Goal: Task Accomplishment & Management: Use online tool/utility

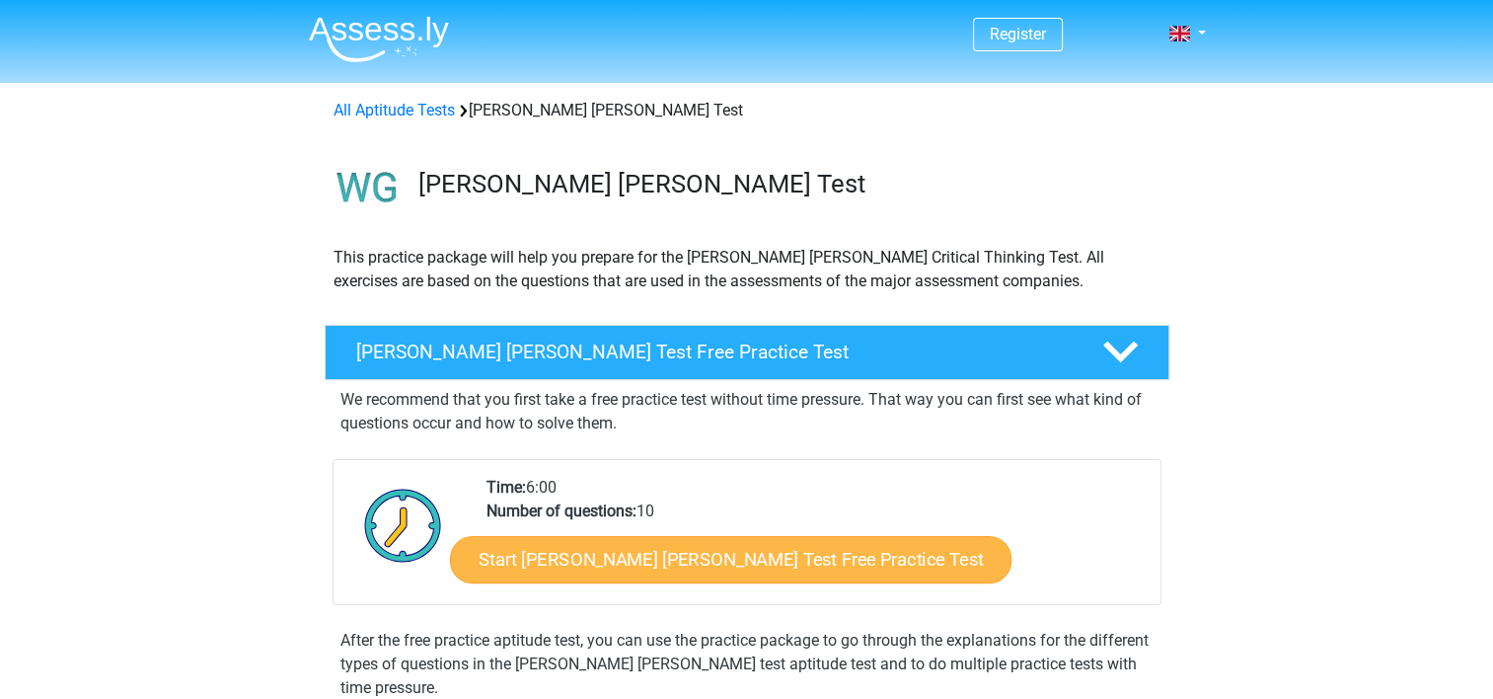
click at [807, 554] on link "Start [PERSON_NAME] [PERSON_NAME] Test Free Practice Test" at bounding box center [731, 559] width 562 height 47
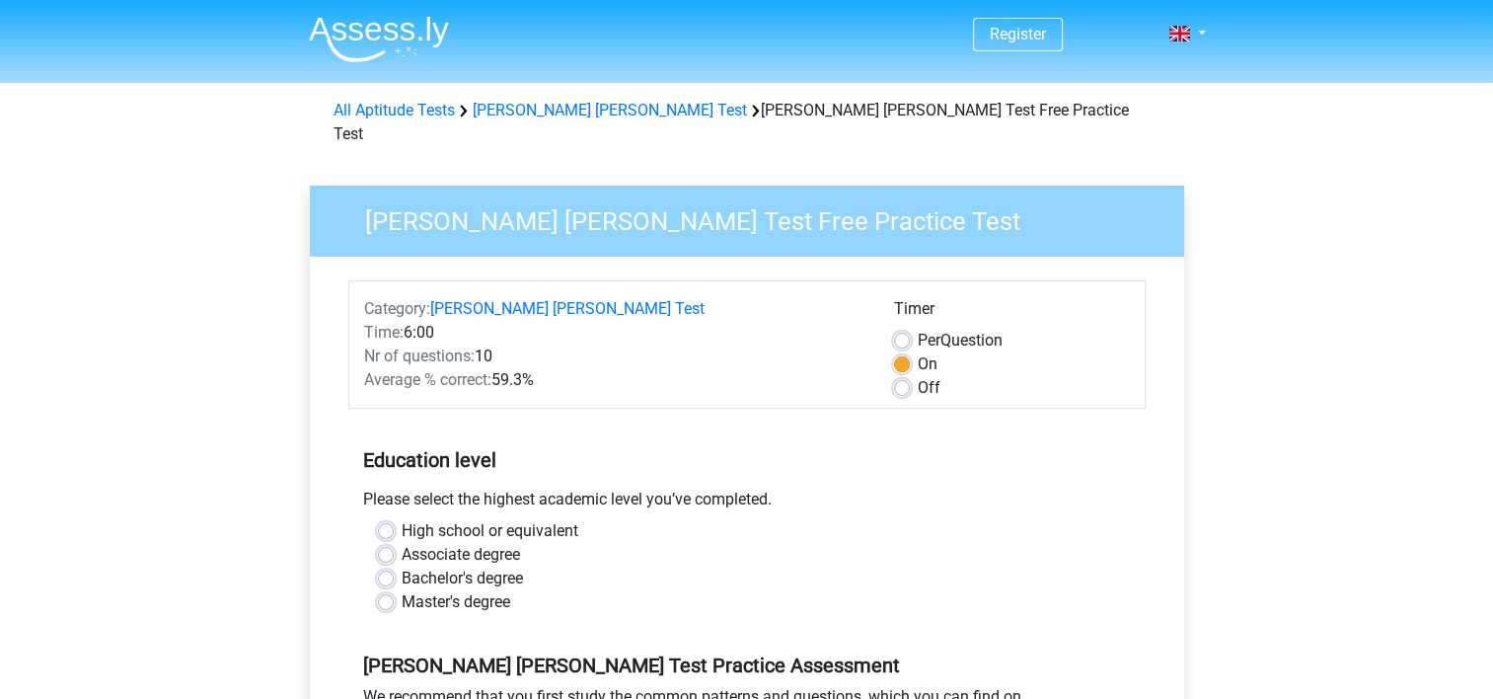
scroll to position [197, 0]
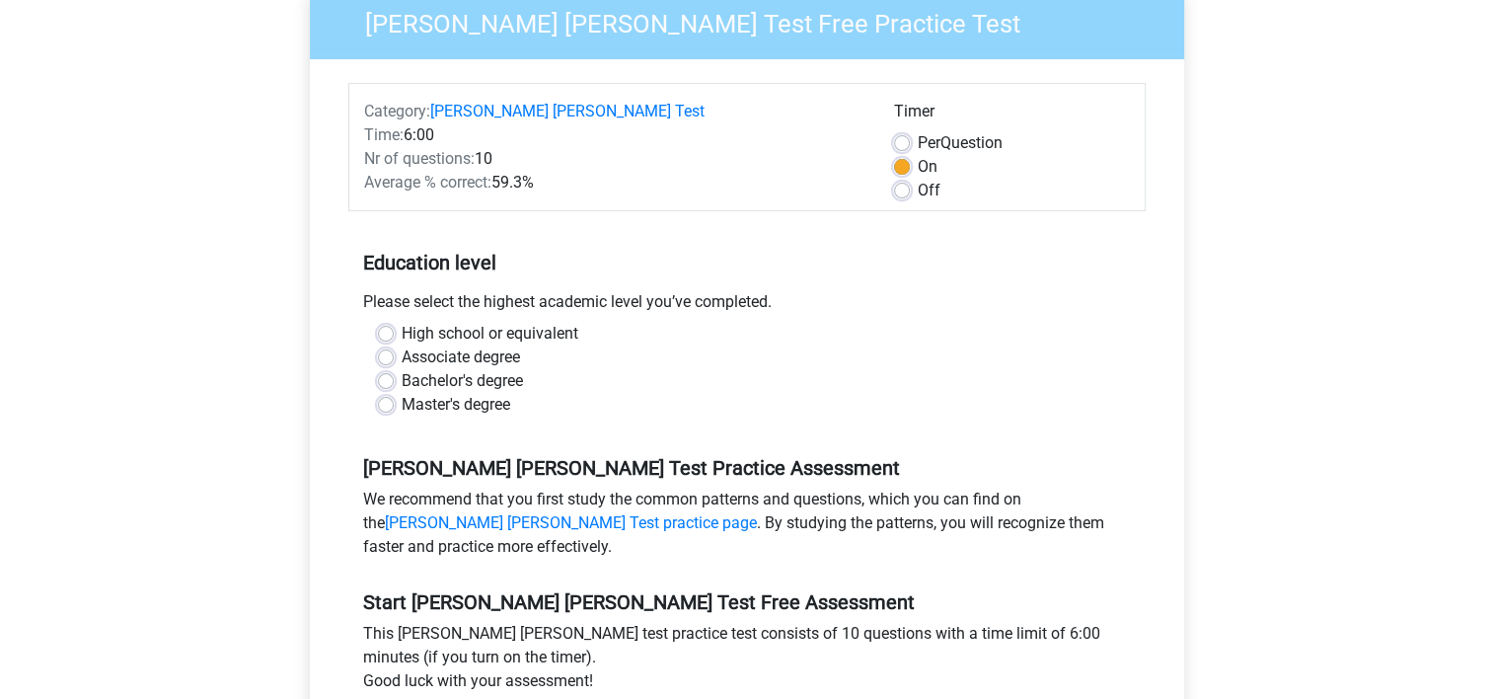
click at [402, 322] on label "High school or equivalent" at bounding box center [490, 334] width 177 height 24
click at [389, 322] on input "High school or equivalent" at bounding box center [386, 332] width 16 height 20
radio input "true"
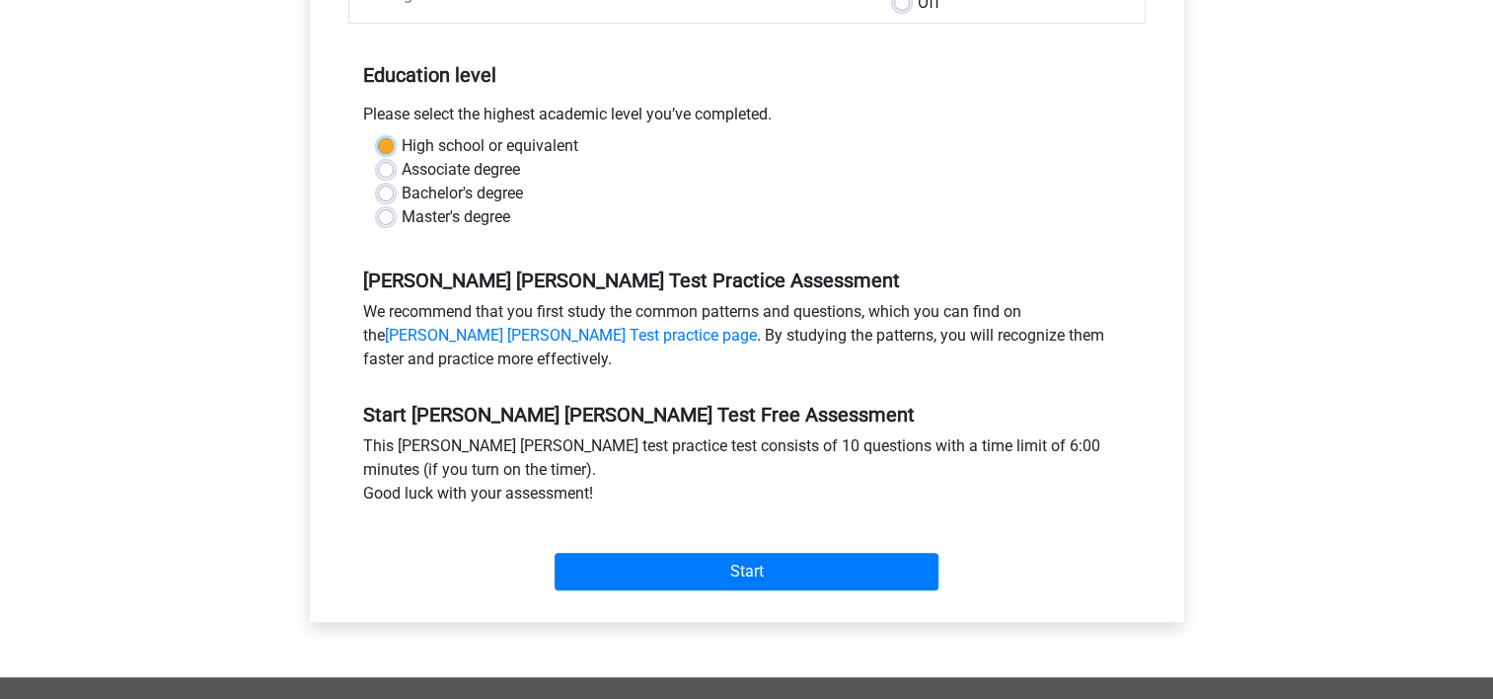
scroll to position [395, 0]
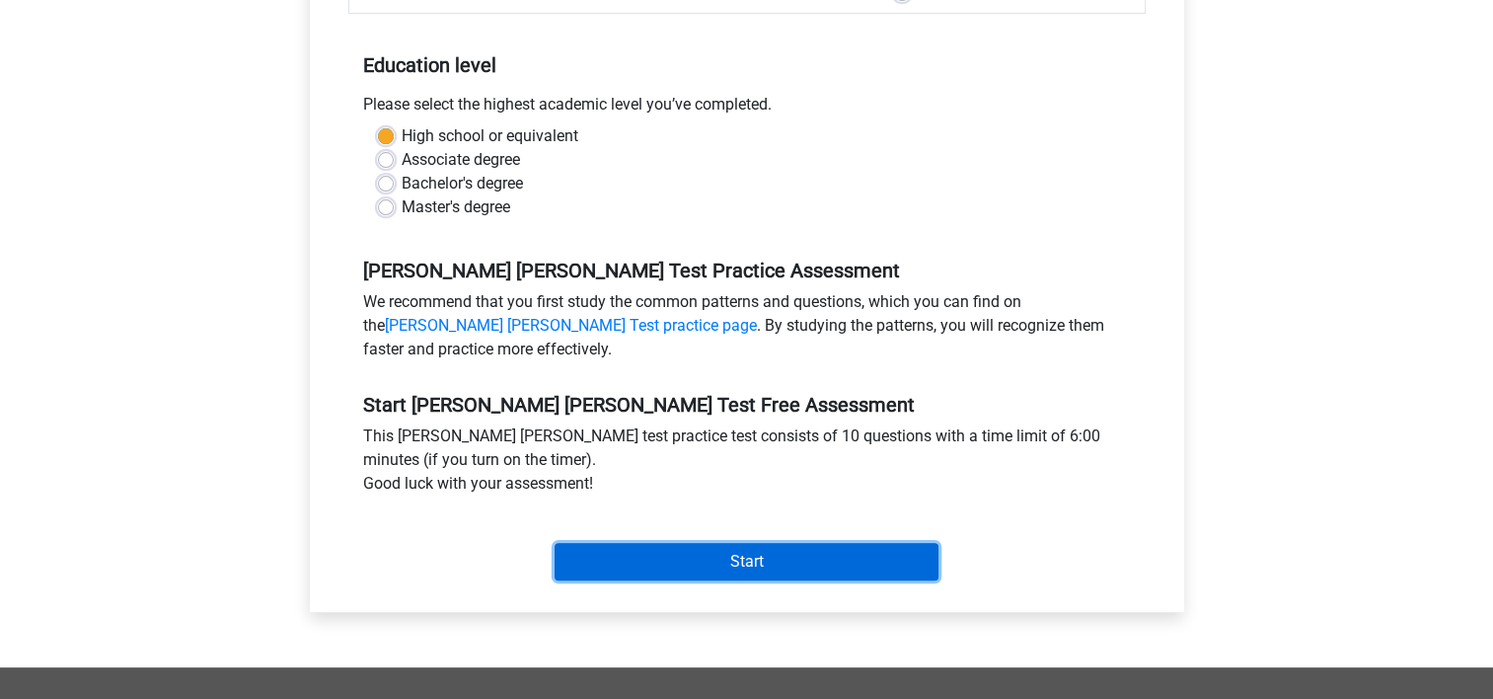
click at [736, 543] on input "Start" at bounding box center [747, 562] width 384 height 38
